Goal: Book appointment/travel/reservation

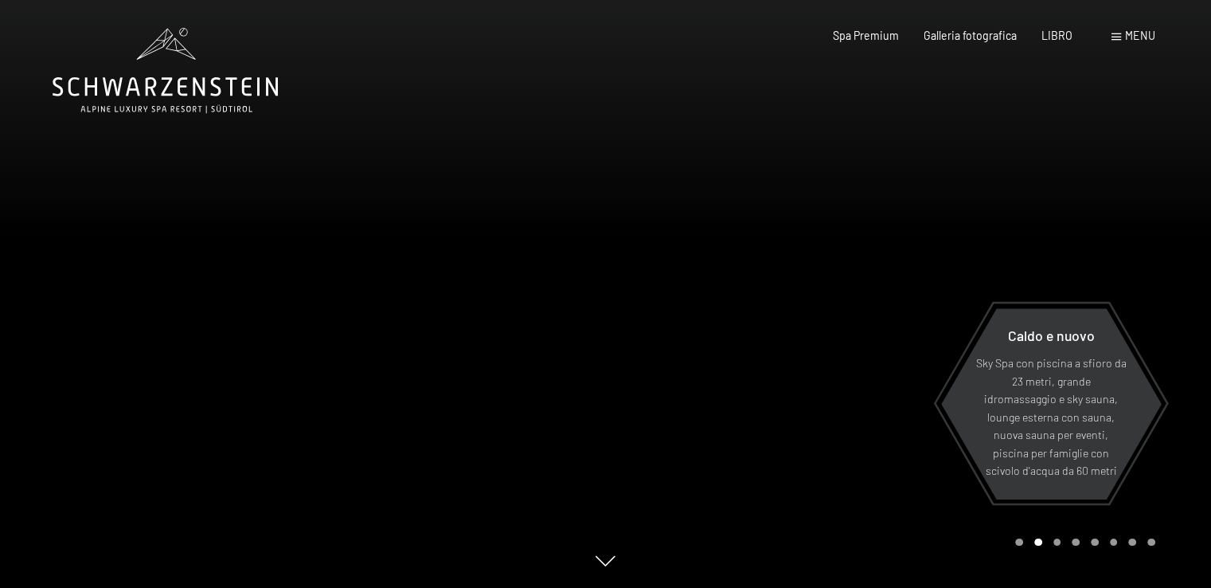
click at [1150, 36] on font "menu" at bounding box center [1140, 36] width 30 height 14
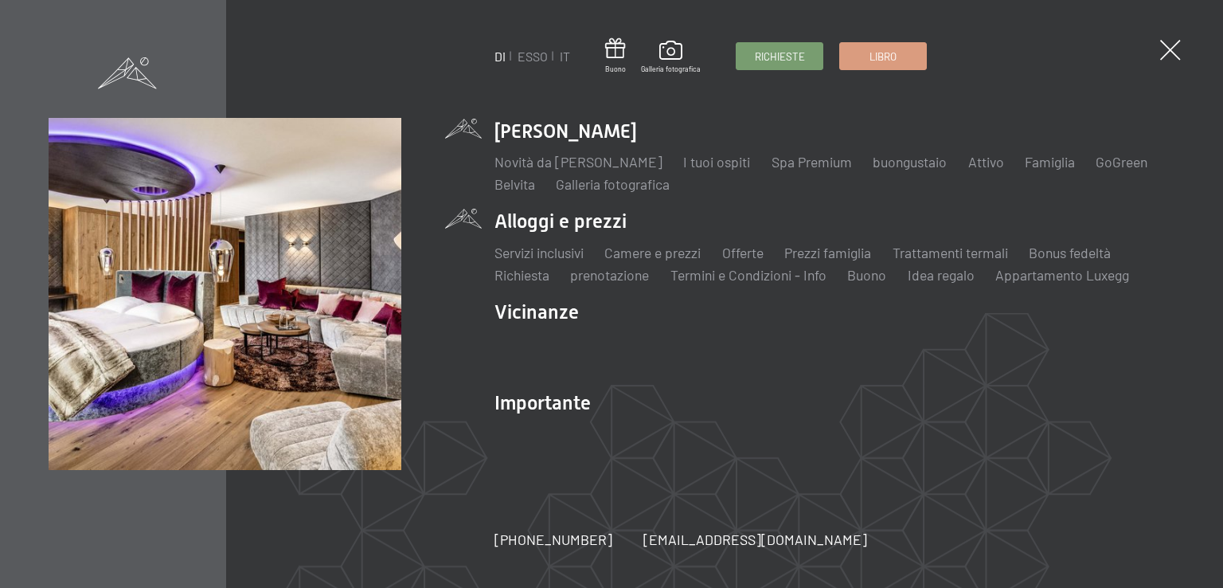
click at [614, 221] on li "Alloggi e prezzi Servizi inclusivi Camere e prezzi lista Offerte lista Prezzi f…" at bounding box center [834, 246] width 680 height 76
click at [620, 256] on font "Camere e prezzi" at bounding box center [652, 253] width 96 height 18
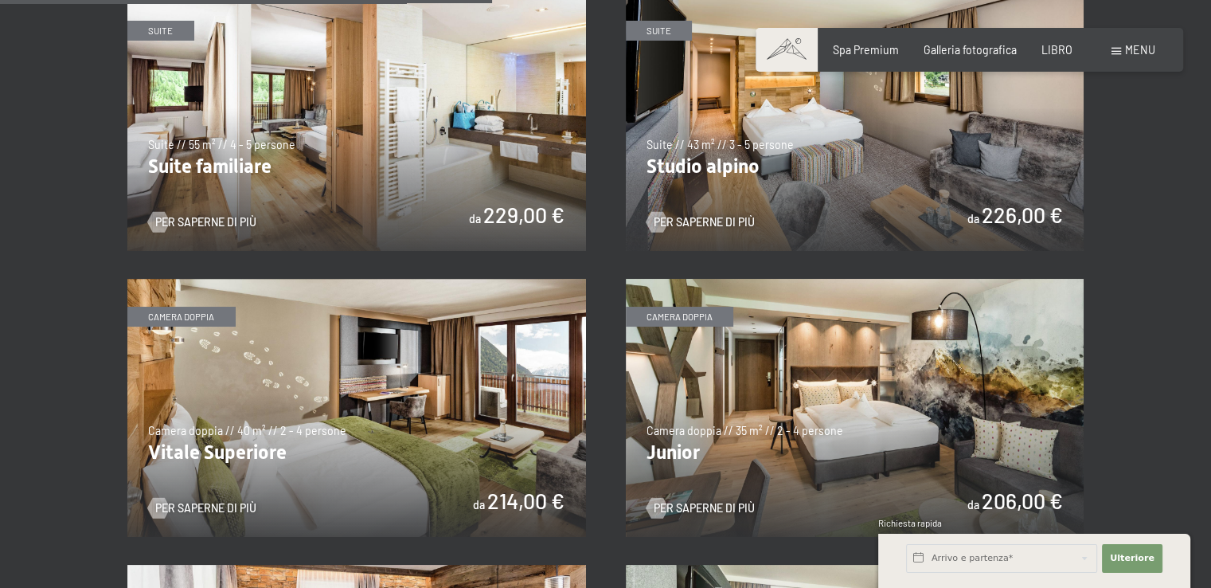
scroll to position [1911, 0]
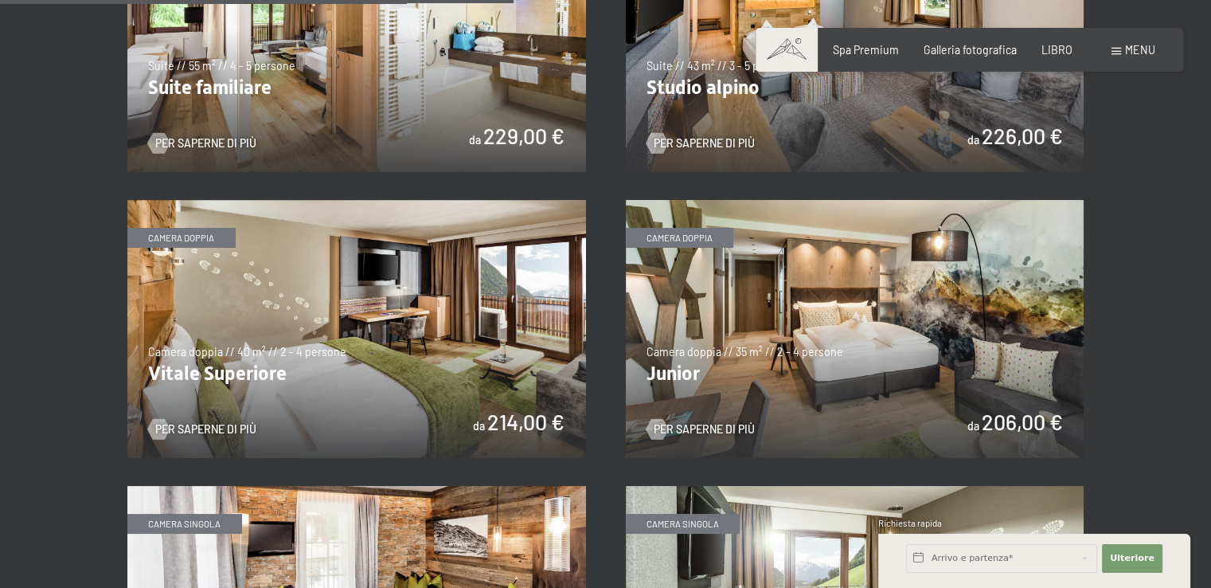
click at [780, 345] on img at bounding box center [855, 329] width 459 height 258
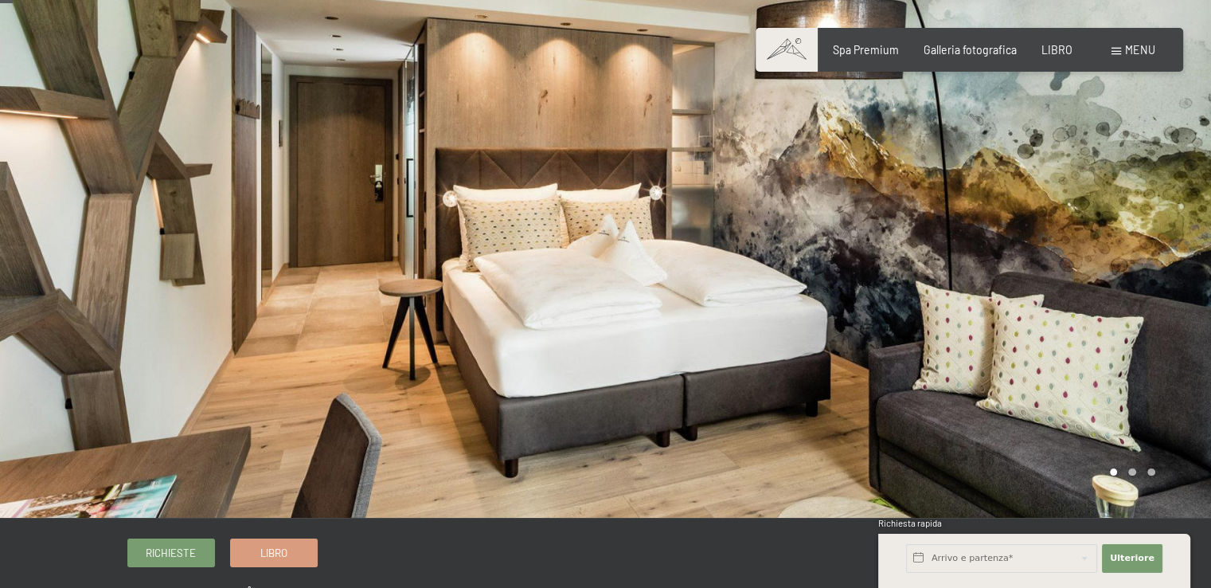
scroll to position [80, 0]
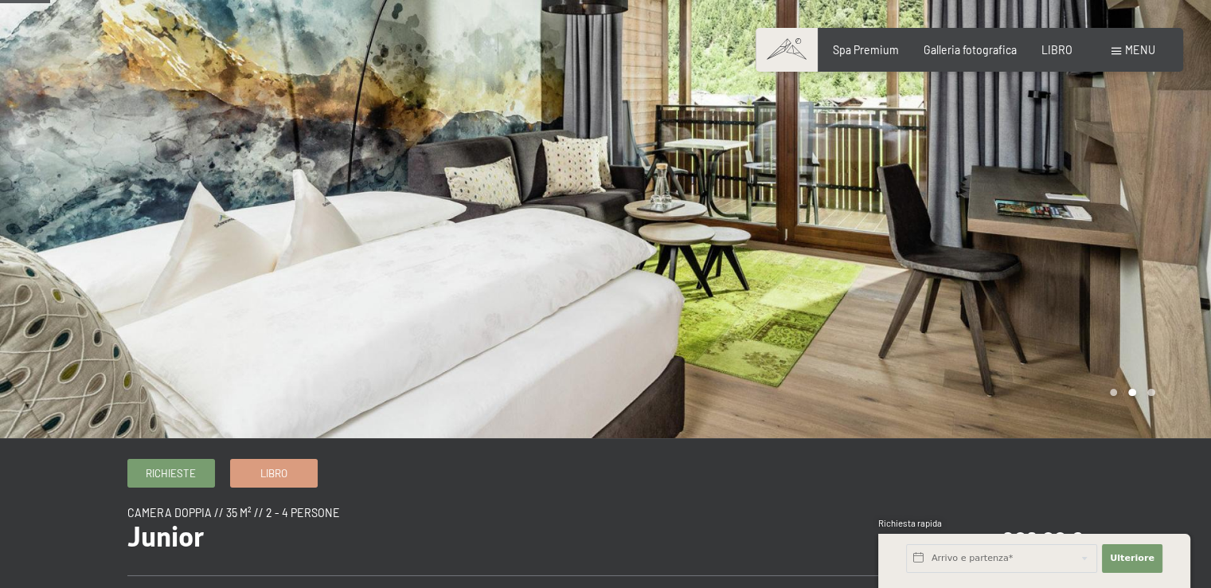
click at [1068, 331] on div at bounding box center [909, 179] width 606 height 518
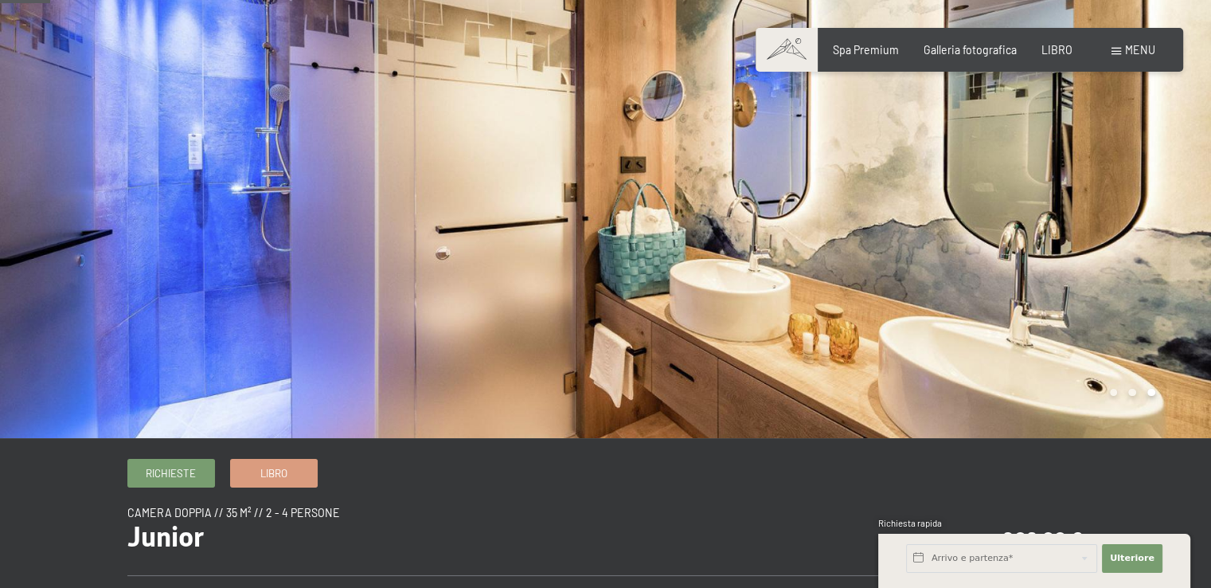
click at [1067, 331] on div at bounding box center [909, 179] width 606 height 518
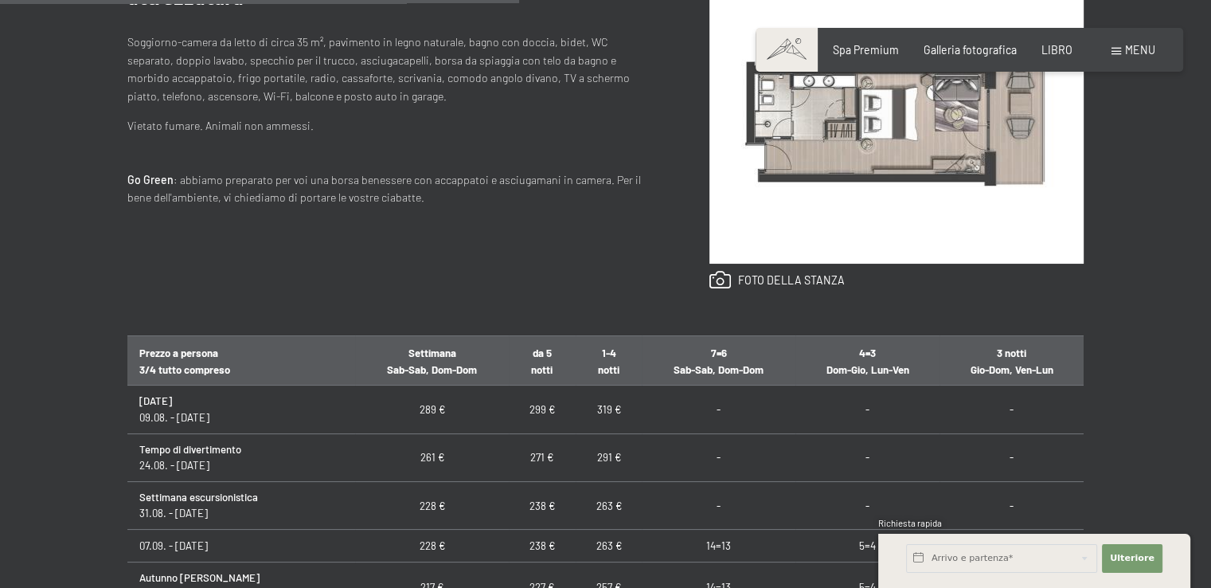
scroll to position [876, 0]
